Goal: Task Accomplishment & Management: Manage account settings

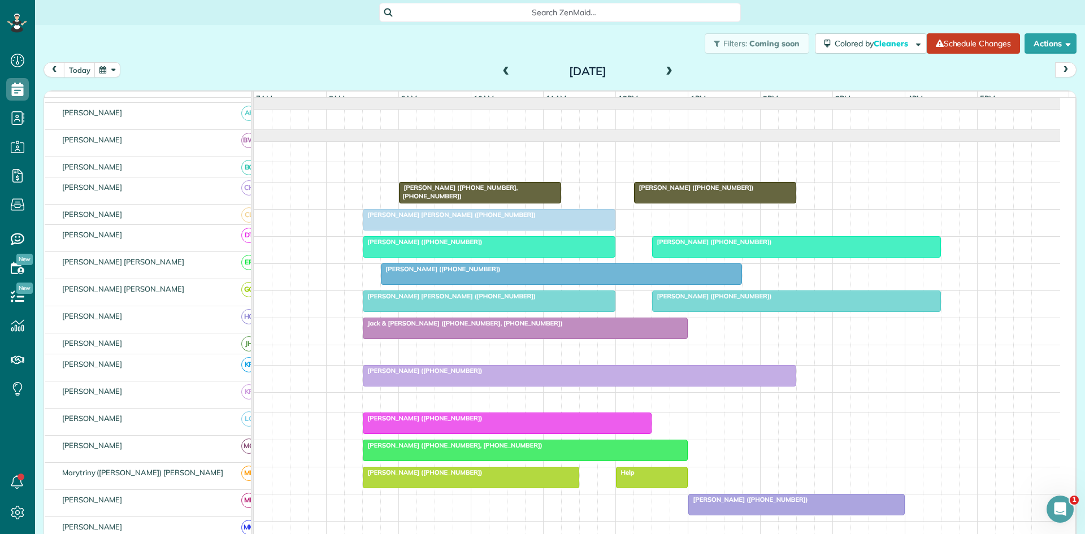
scroll to position [188, 0]
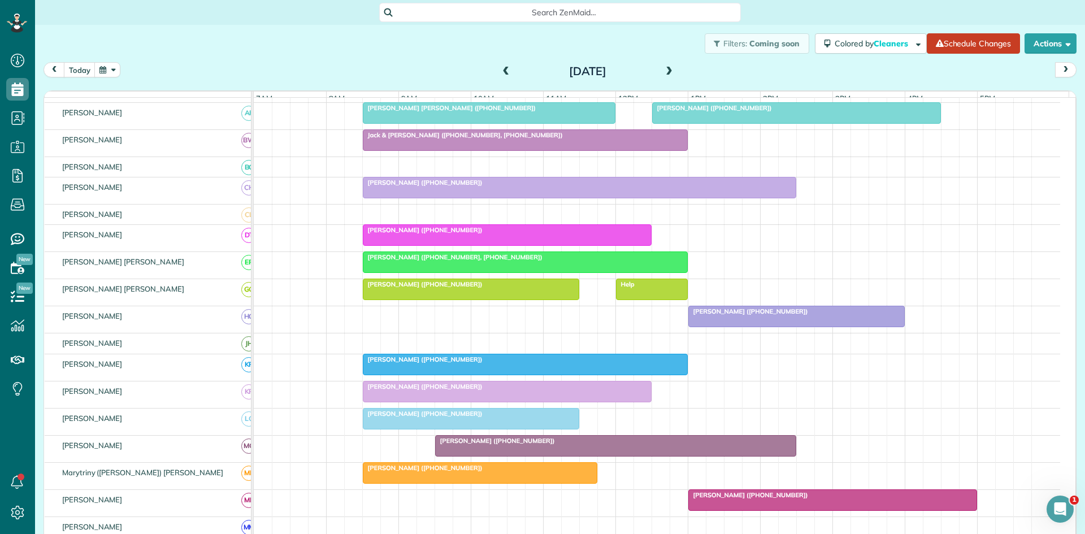
click at [712, 508] on div at bounding box center [833, 500] width 288 height 20
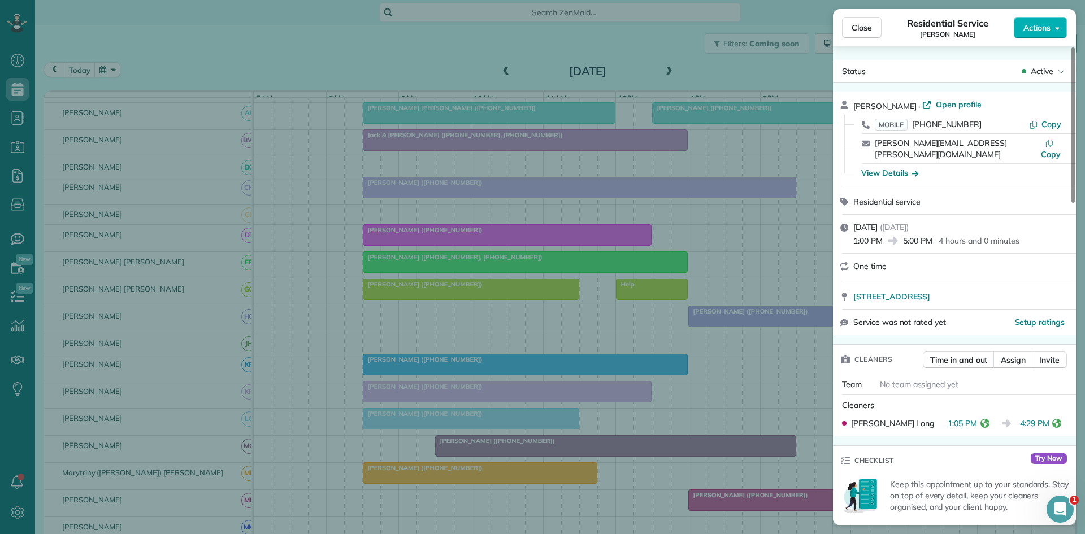
click at [565, 253] on div "Close Residential Service [PERSON_NAME] Actions Status Active [PERSON_NAME] · O…" at bounding box center [542, 267] width 1085 height 534
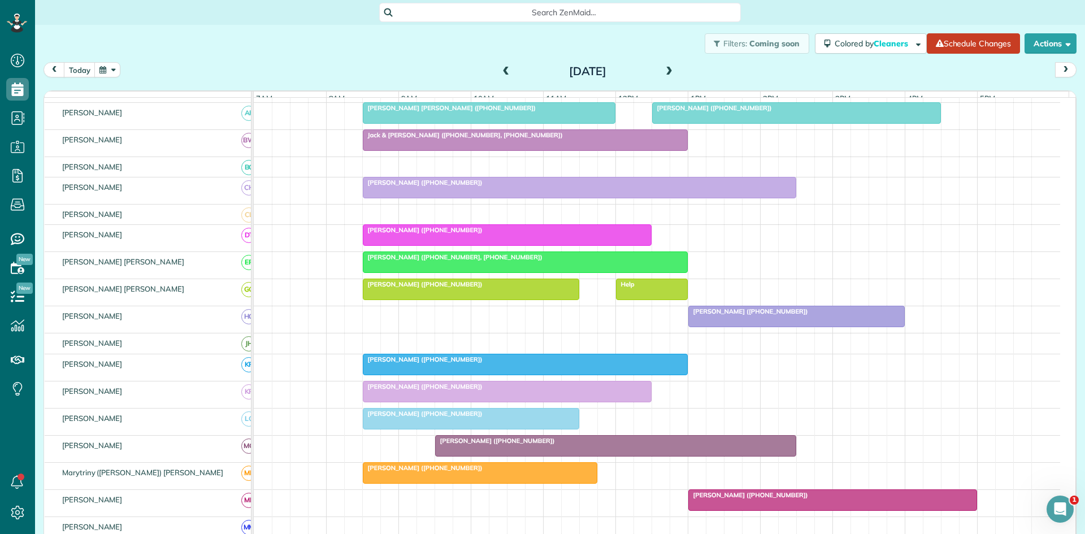
scroll to position [377, 0]
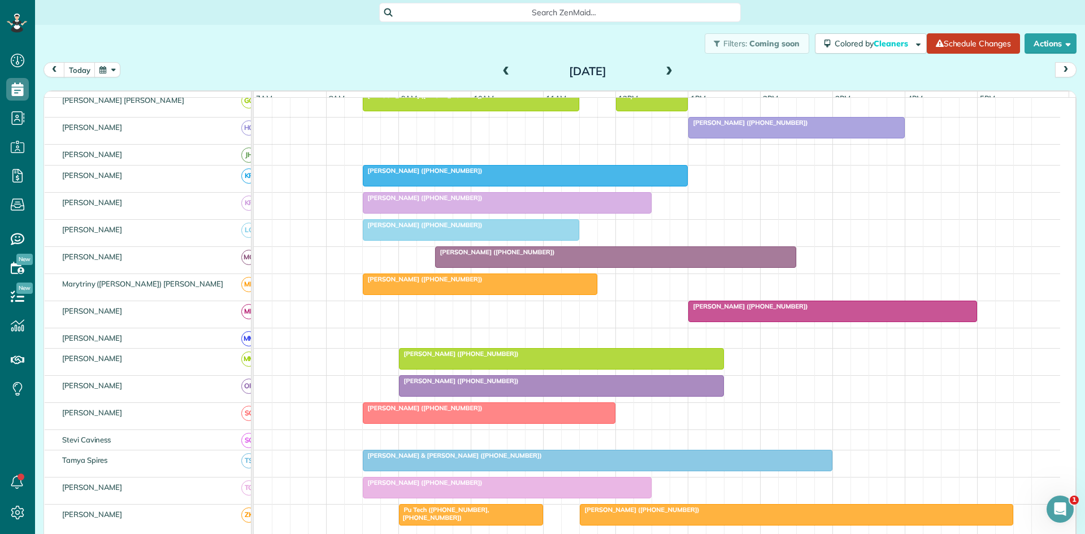
click at [716, 127] on span "[PERSON_NAME] ([PHONE_NUMBER])" at bounding box center [748, 123] width 121 height 8
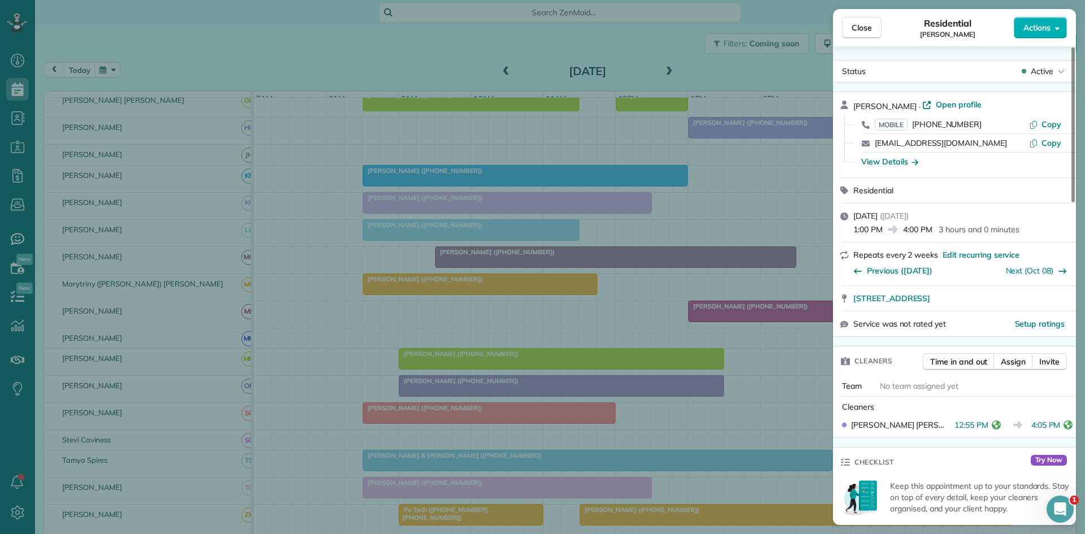
click at [597, 227] on div "Close Residential [PERSON_NAME] Actions Status Active [PERSON_NAME] · Open prof…" at bounding box center [542, 267] width 1085 height 534
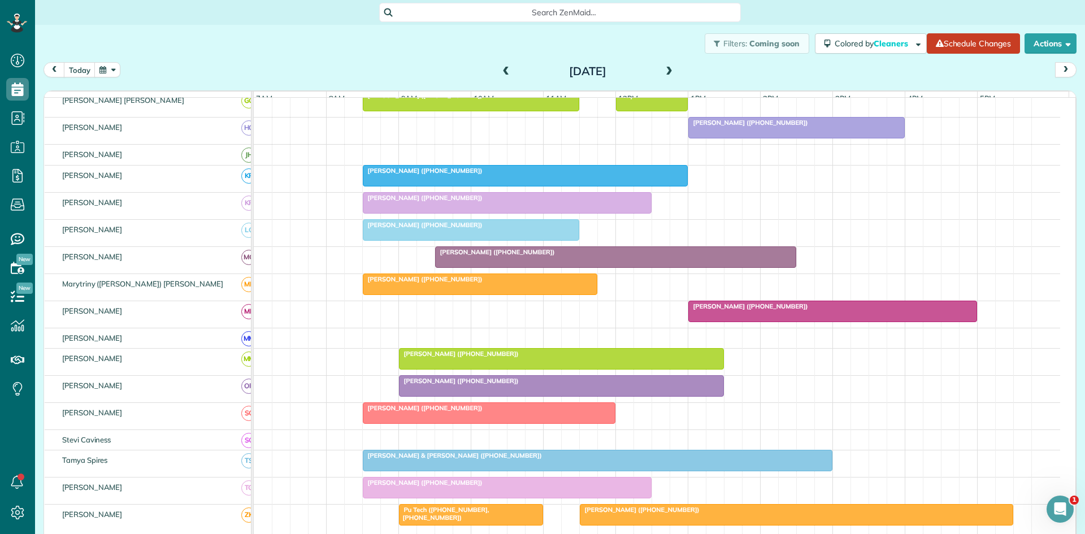
click at [666, 75] on span at bounding box center [669, 72] width 12 height 10
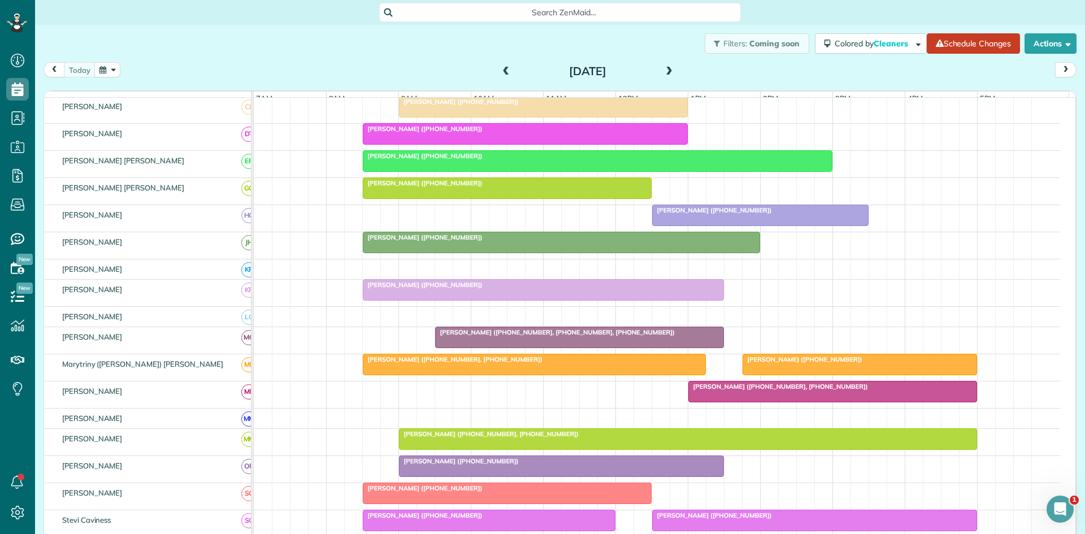
scroll to position [397, 0]
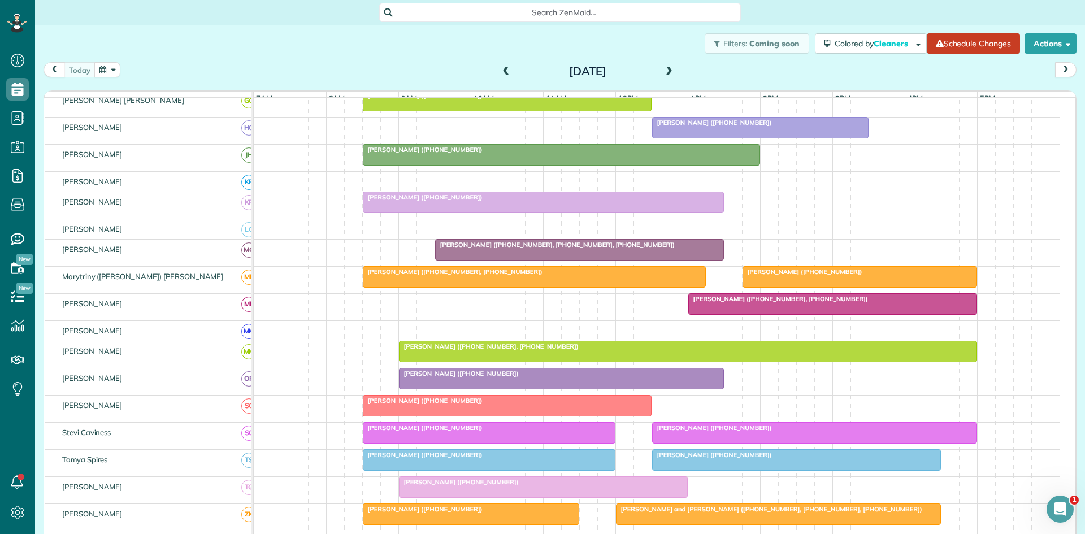
click at [692, 313] on div at bounding box center [833, 304] width 288 height 20
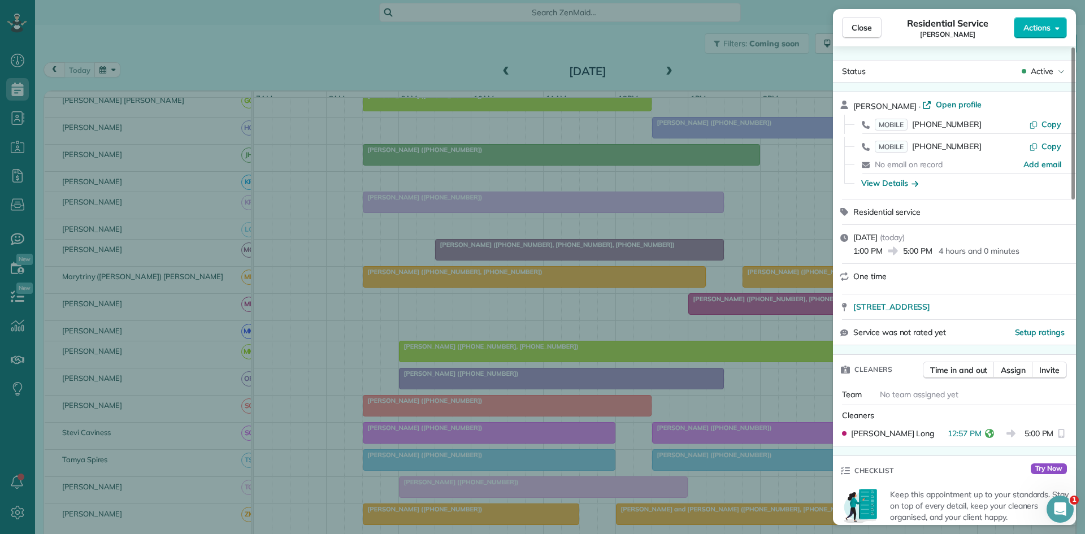
click at [713, 336] on div "Close Residential Service [PERSON_NAME] Actions Status Active [PERSON_NAME] · O…" at bounding box center [542, 267] width 1085 height 534
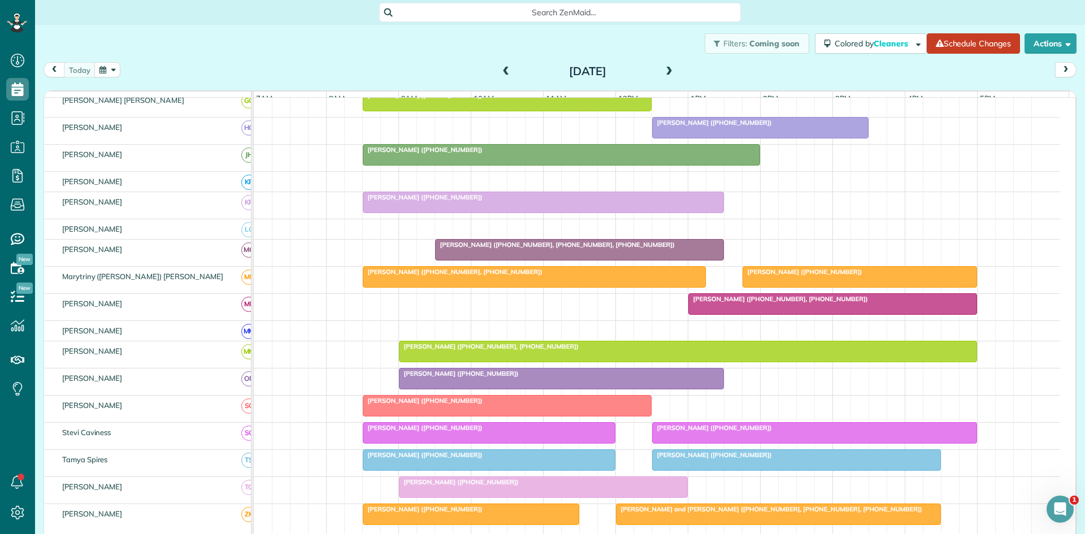
click at [669, 137] on div at bounding box center [760, 128] width 215 height 20
